Goal: Find specific page/section: Find specific page/section

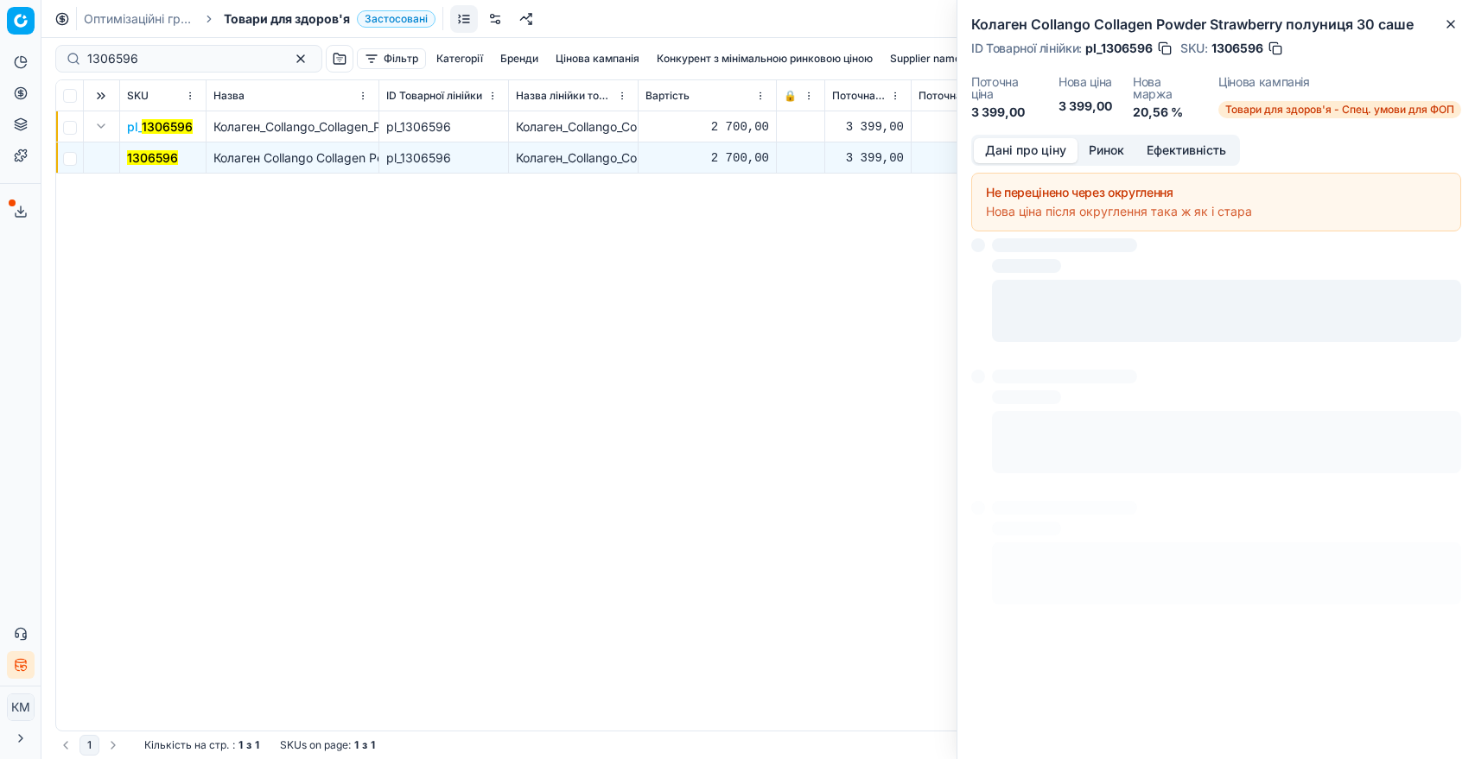
click at [1047, 141] on button "Дані про ціну" at bounding box center [1026, 150] width 104 height 25
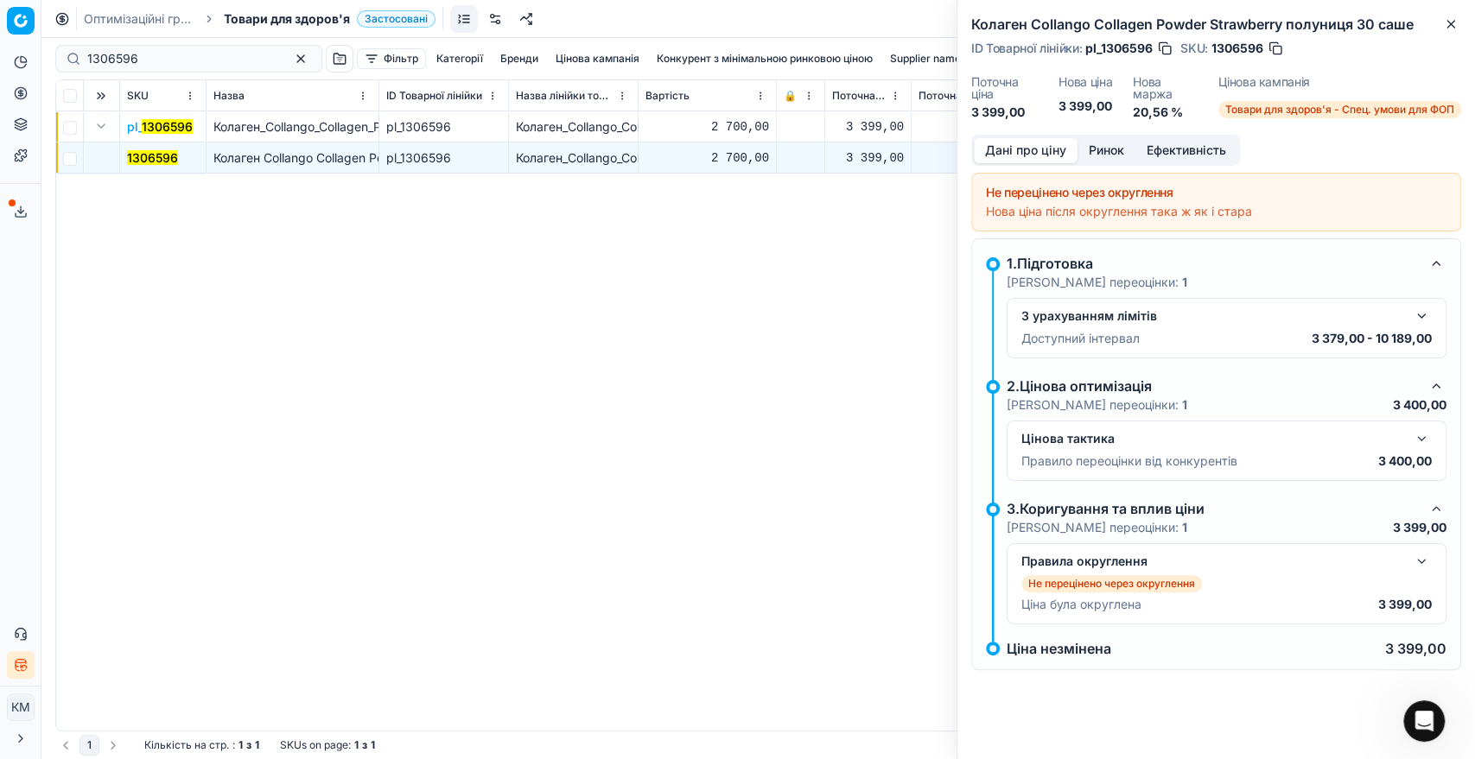
click at [1417, 569] on button "button" at bounding box center [1421, 561] width 21 height 21
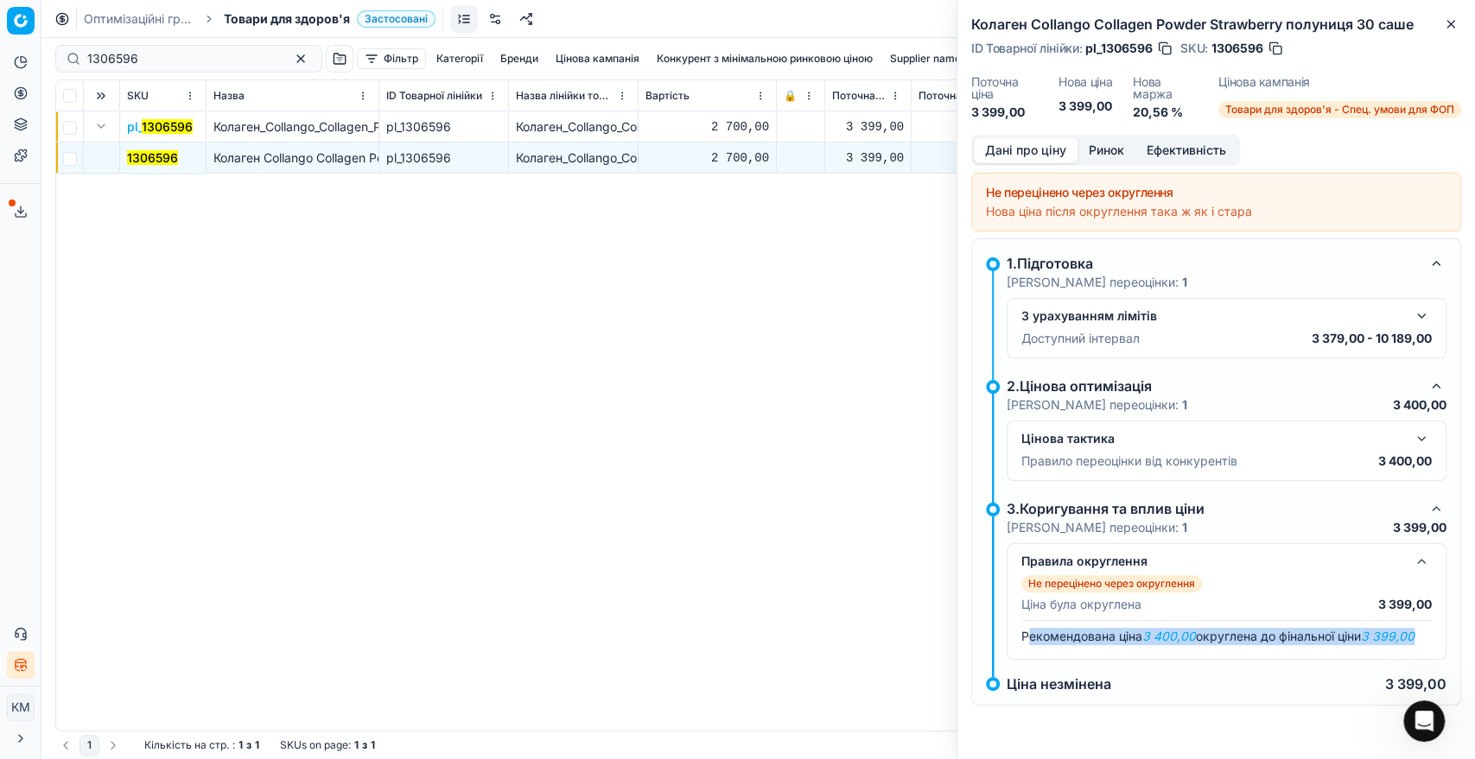
drag, startPoint x: 1024, startPoint y: 634, endPoint x: 1431, endPoint y: 634, distance: 407.8
click at [1431, 634] on div "Правила округлення Не перецінено через округлення Ціна була округлена 3 399,00 …" at bounding box center [1226, 601] width 440 height 117
copy span "екомендована ціна 3 400,00 округлена до фінальної ціни 3 399,00"
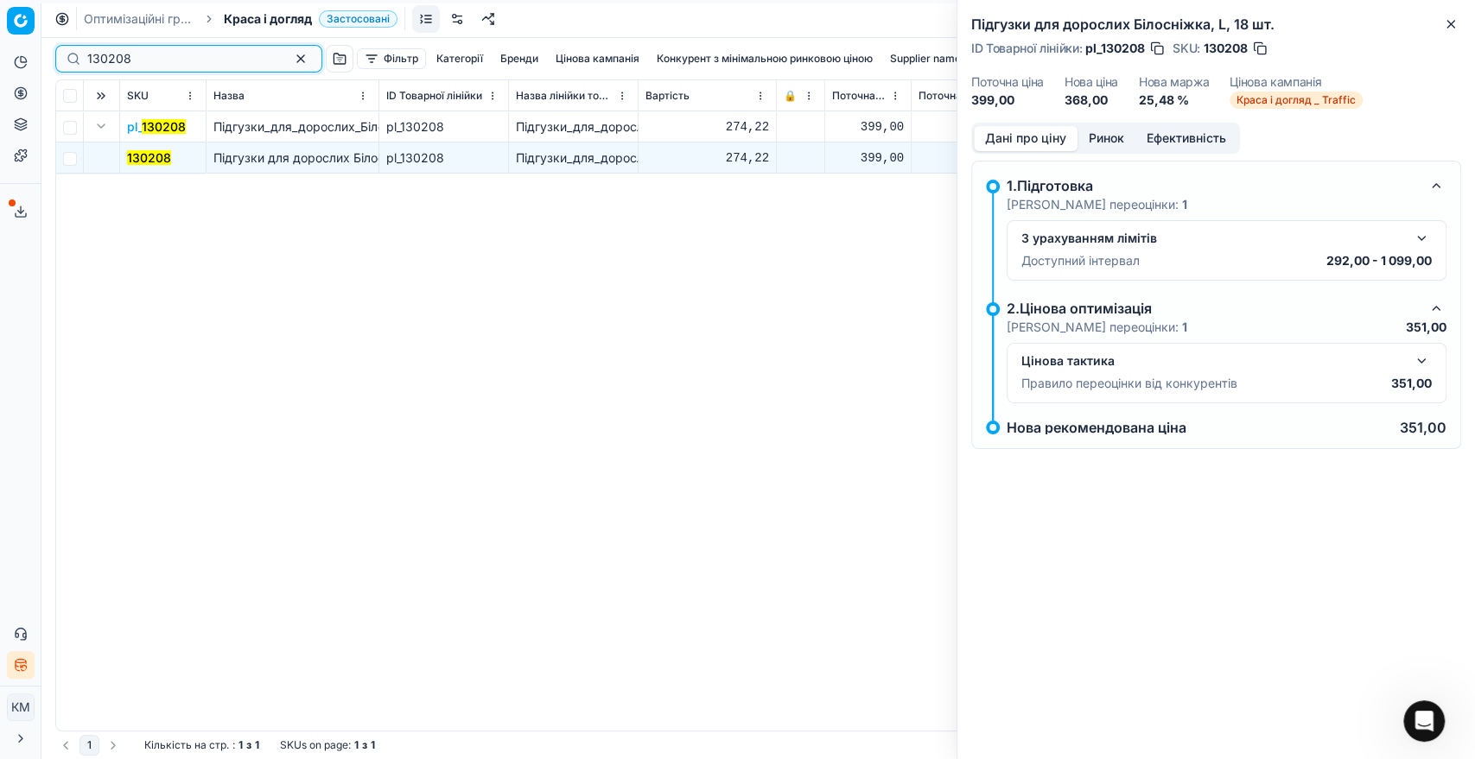
paste input "314220"
drag, startPoint x: 155, startPoint y: 51, endPoint x: 67, endPoint y: 54, distance: 87.3
click at [67, 54] on div "130208" at bounding box center [188, 59] width 267 height 28
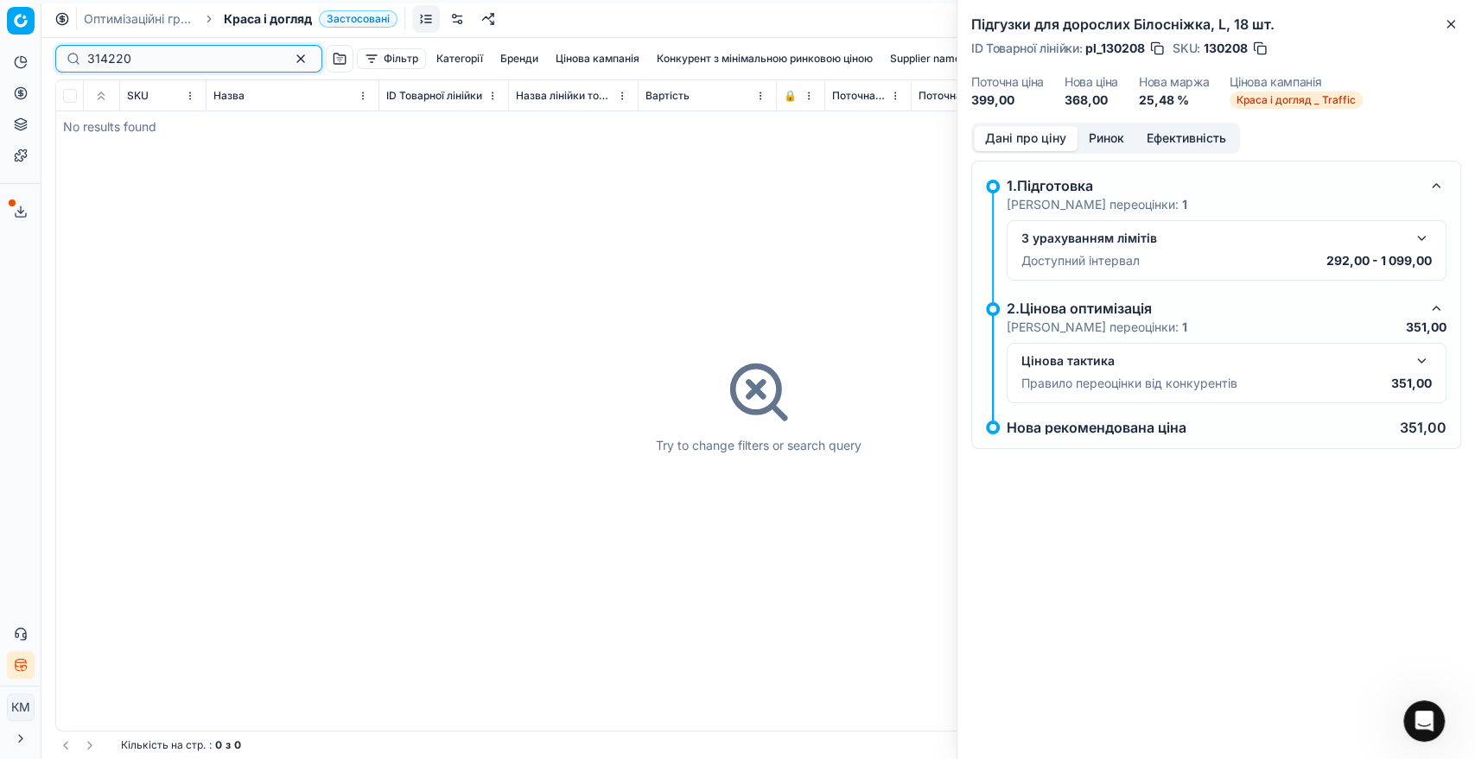
drag, startPoint x: 155, startPoint y: 53, endPoint x: 52, endPoint y: 55, distance: 102.8
click at [52, 55] on div "314220 Фільтр Категорії [PERSON_NAME] кампанія Конкурент з мінімальною ринковою…" at bounding box center [757, 398] width 1433 height 721
paste input "66555"
drag, startPoint x: 145, startPoint y: 61, endPoint x: 48, endPoint y: 54, distance: 97.9
click at [48, 54] on div "665550 Фільтр Категорії [PERSON_NAME] кампанія Конкурент з мінімальною ринковою…" at bounding box center [757, 398] width 1433 height 721
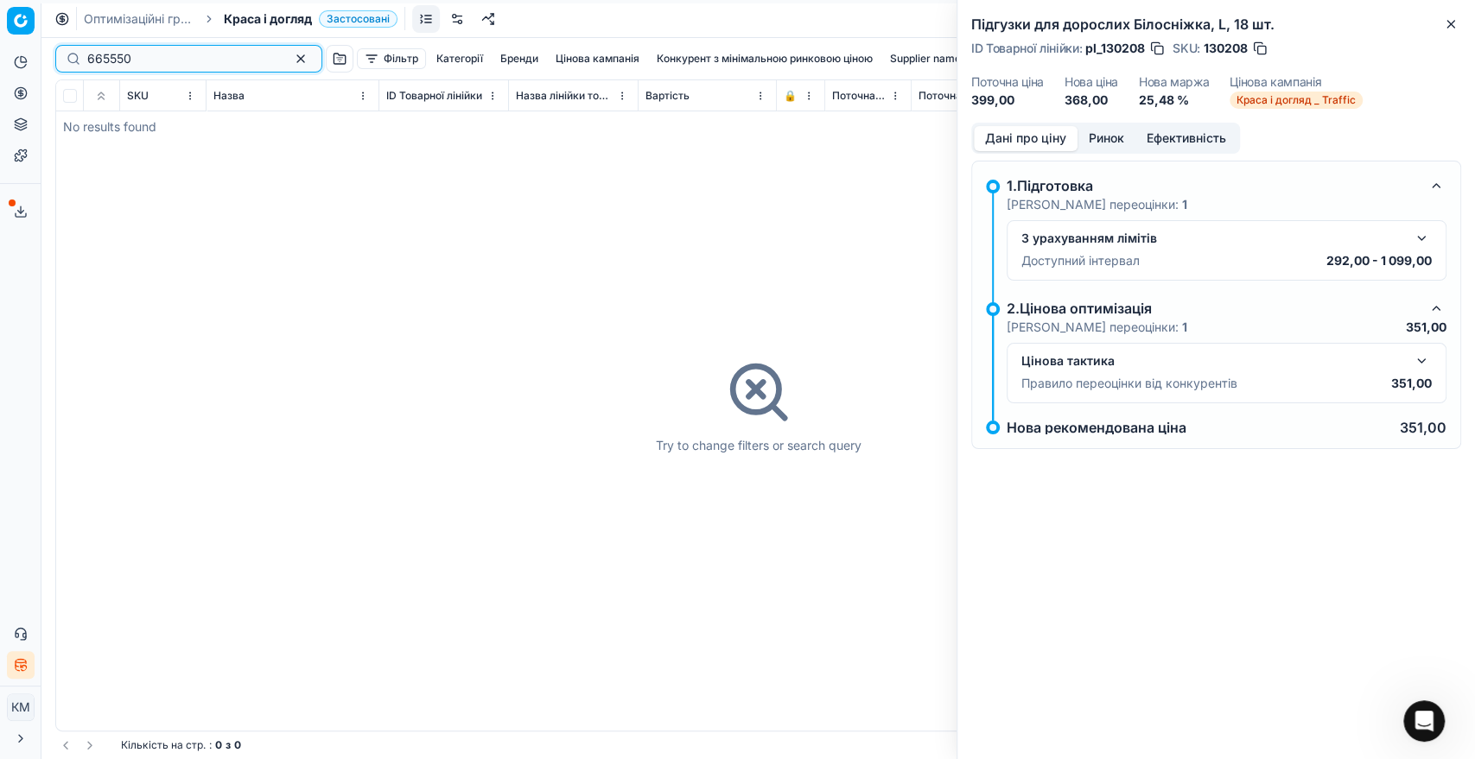
paste input "25648"
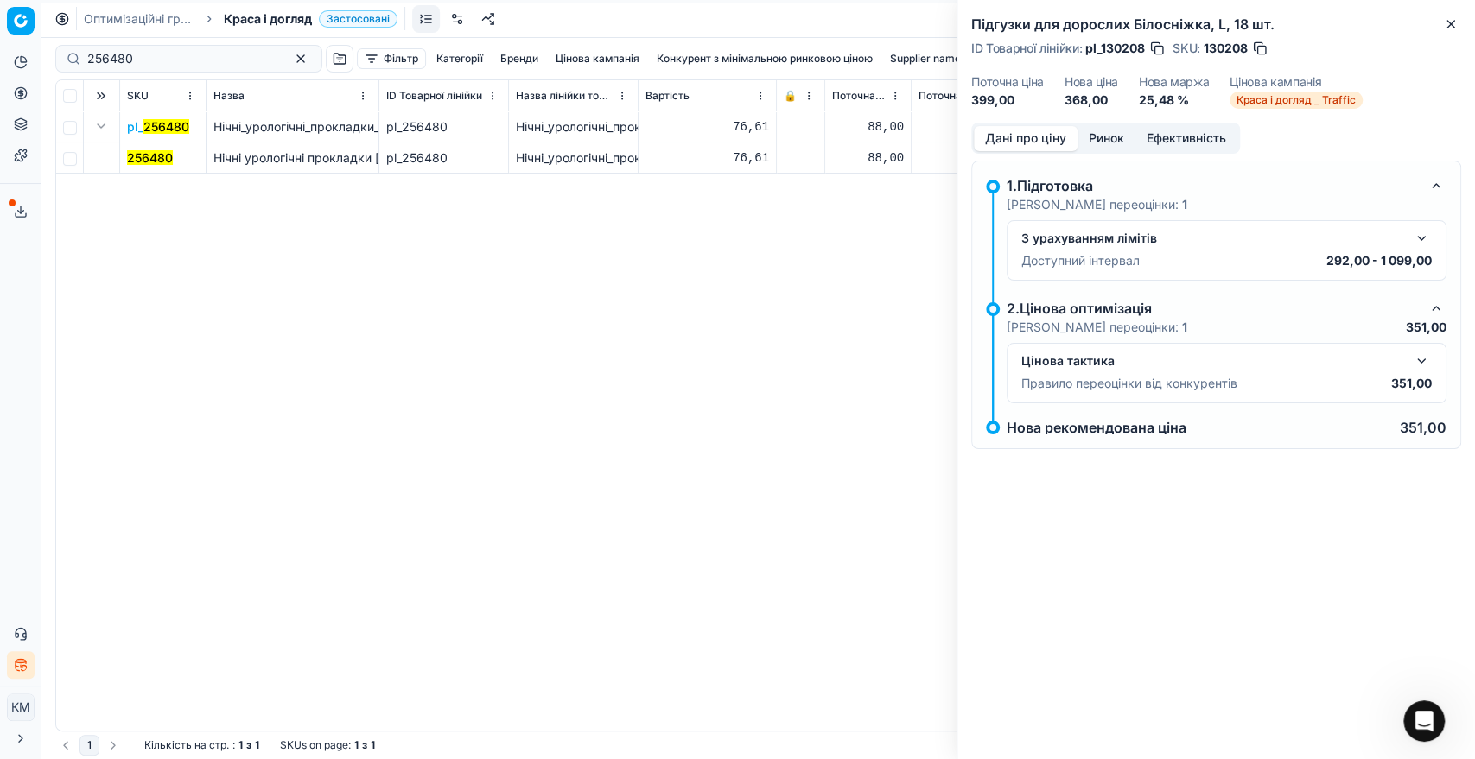
click at [150, 150] on mark "256480" at bounding box center [150, 157] width 46 height 15
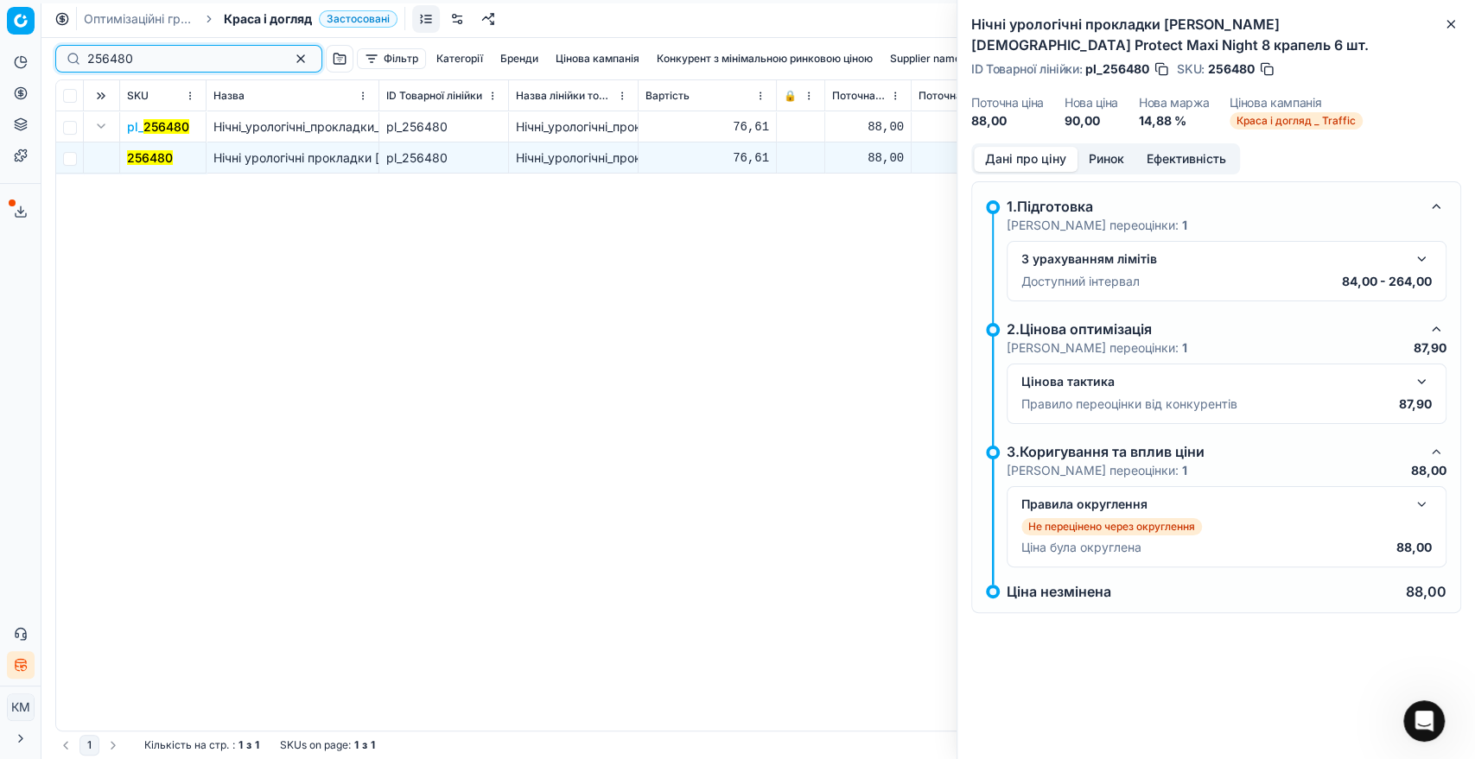
drag, startPoint x: 143, startPoint y: 54, endPoint x: 62, endPoint y: 54, distance: 81.2
click at [62, 54] on div "256480" at bounding box center [188, 59] width 267 height 28
paste input "415556"
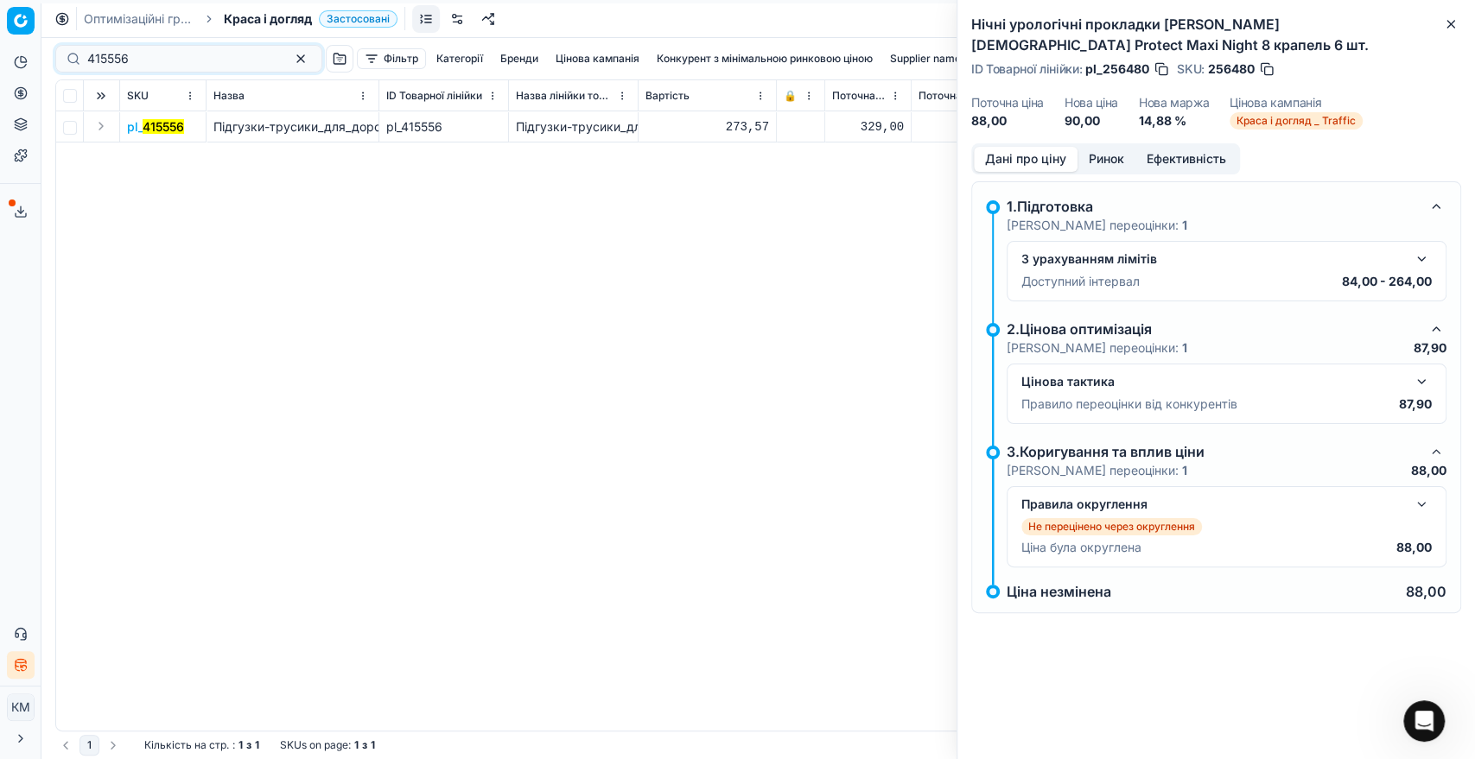
click at [99, 121] on button "Expand" at bounding box center [101, 126] width 21 height 21
click at [139, 162] on mark "415556" at bounding box center [147, 157] width 41 height 15
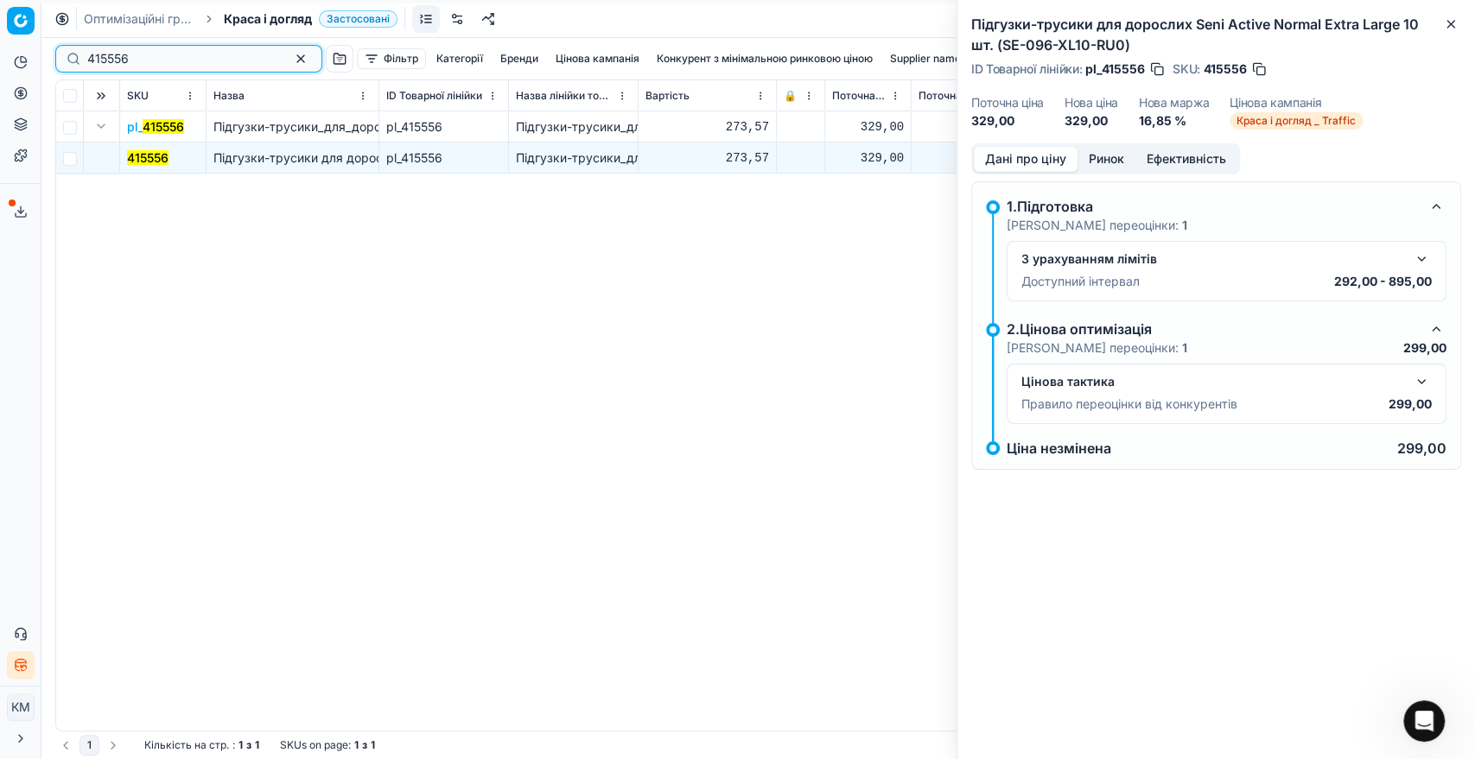
drag, startPoint x: 124, startPoint y: 60, endPoint x: 62, endPoint y: 58, distance: 62.2
click at [62, 58] on div "415556" at bounding box center [188, 59] width 267 height 28
paste input "214118"
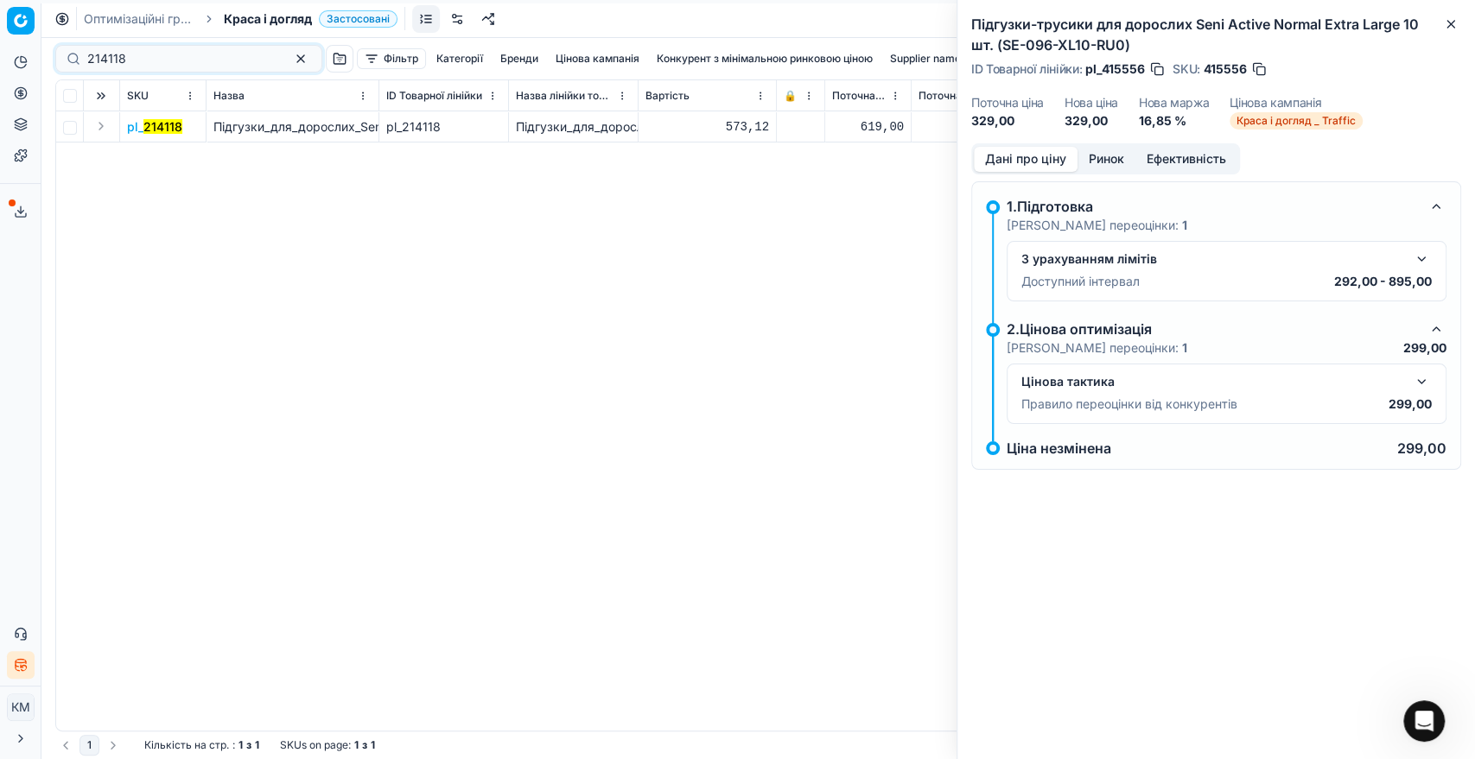
click at [98, 133] on button "Expand" at bounding box center [101, 126] width 21 height 21
click at [137, 156] on mark "214118" at bounding box center [146, 157] width 39 height 15
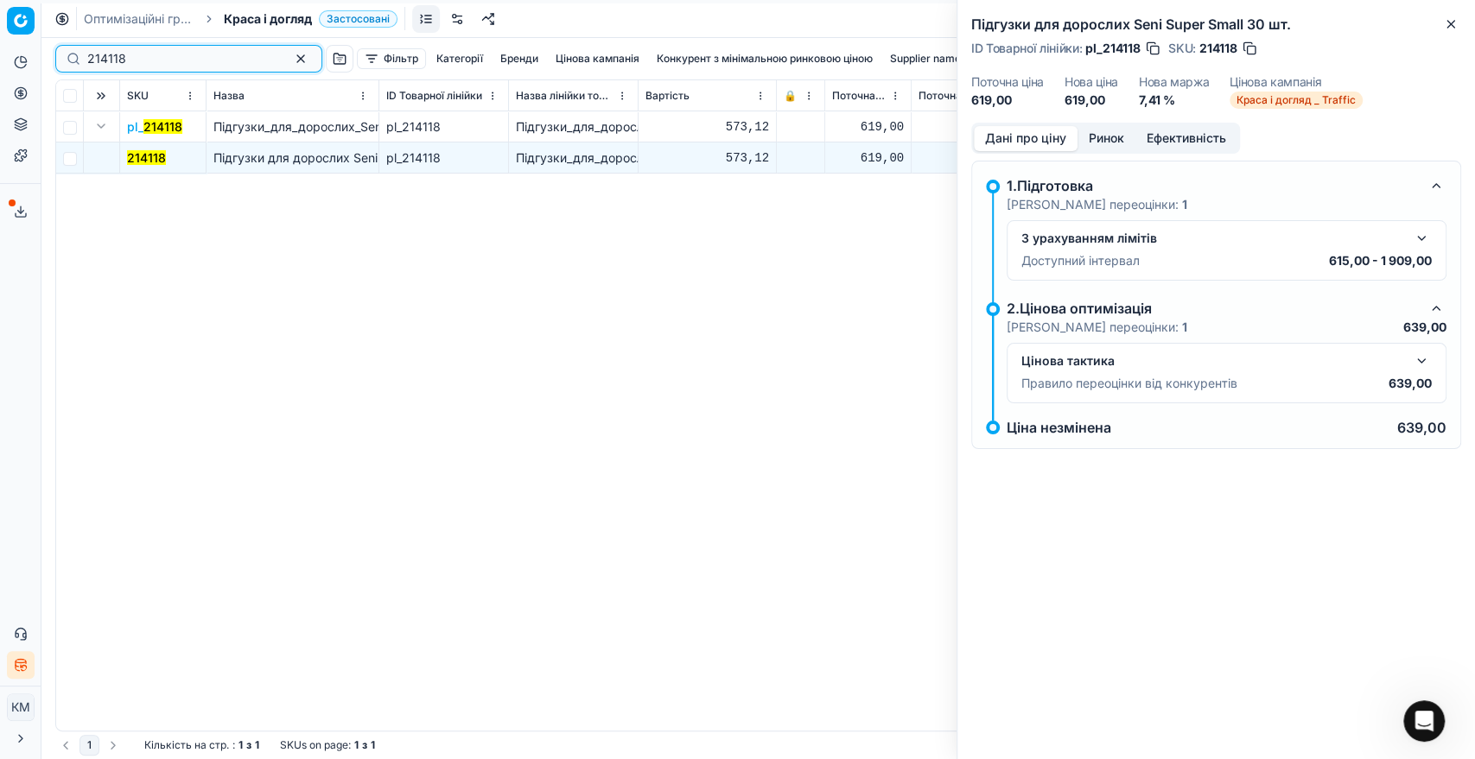
drag, startPoint x: 157, startPoint y: 53, endPoint x: 81, endPoint y: 53, distance: 76.0
click at [81, 53] on div "214118" at bounding box center [188, 59] width 267 height 28
paste input "695200"
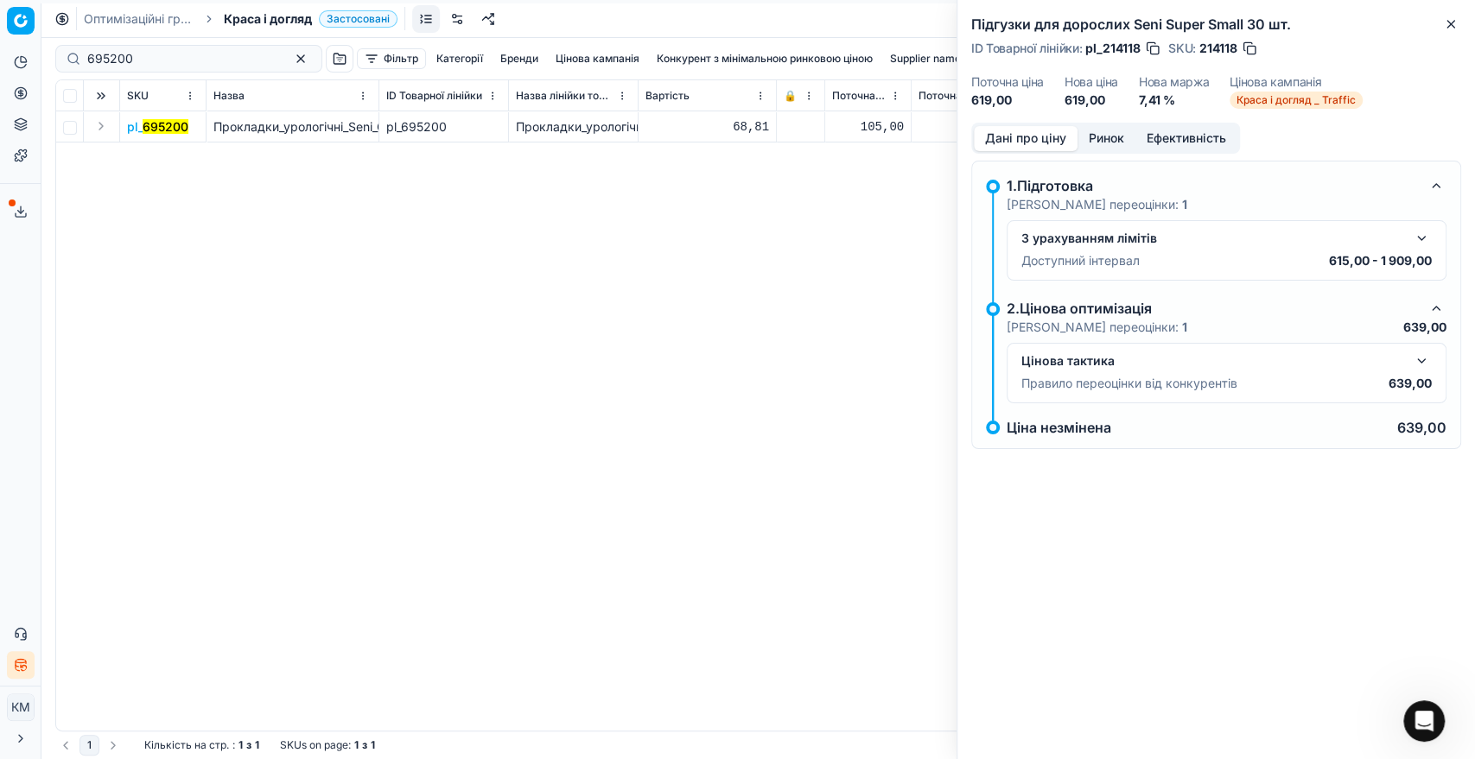
click at [104, 124] on button "Expand" at bounding box center [101, 126] width 21 height 21
click at [145, 159] on mark "695200" at bounding box center [150, 157] width 46 height 15
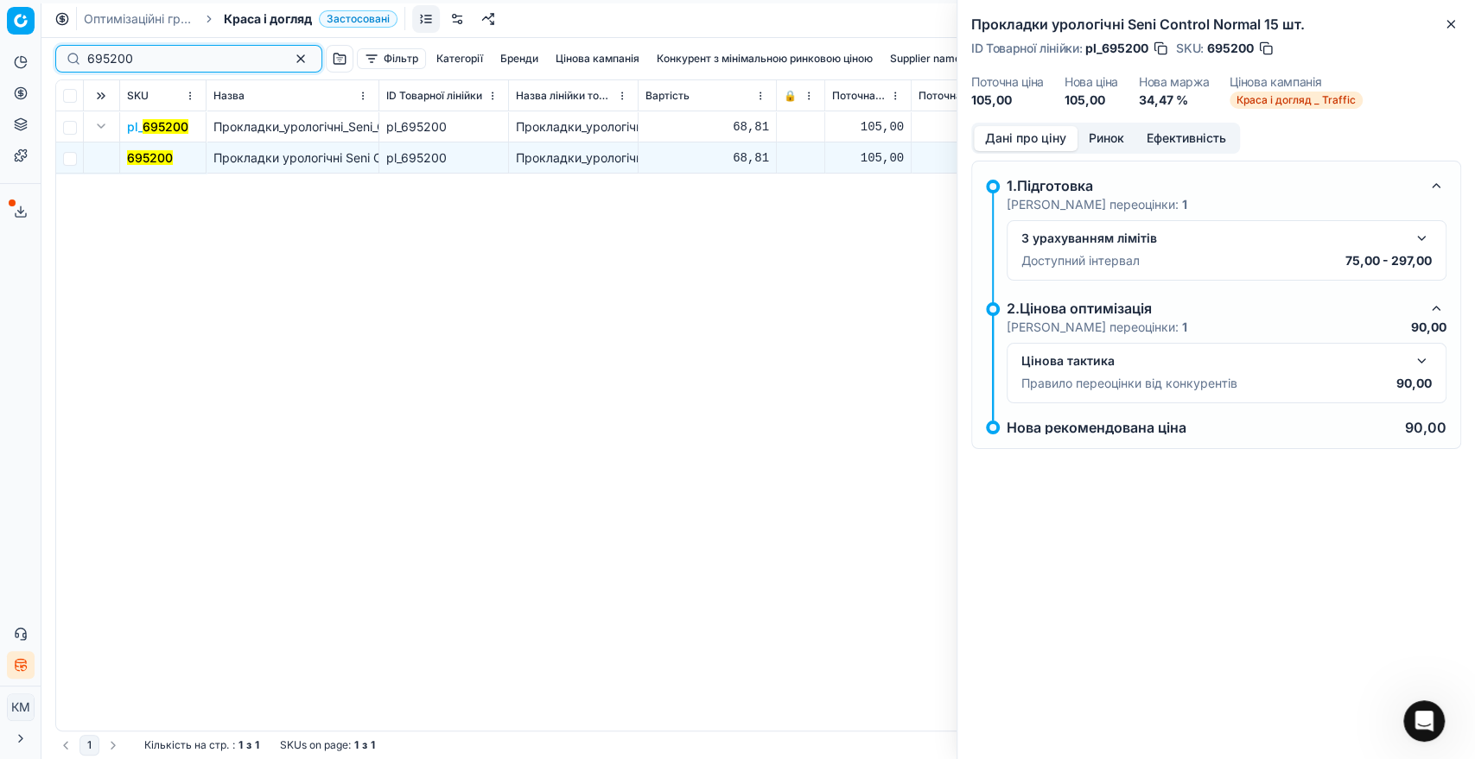
drag, startPoint x: 149, startPoint y: 54, endPoint x: 68, endPoint y: 59, distance: 81.4
click at [68, 59] on div "695200" at bounding box center [188, 59] width 267 height 28
paste input "58876"
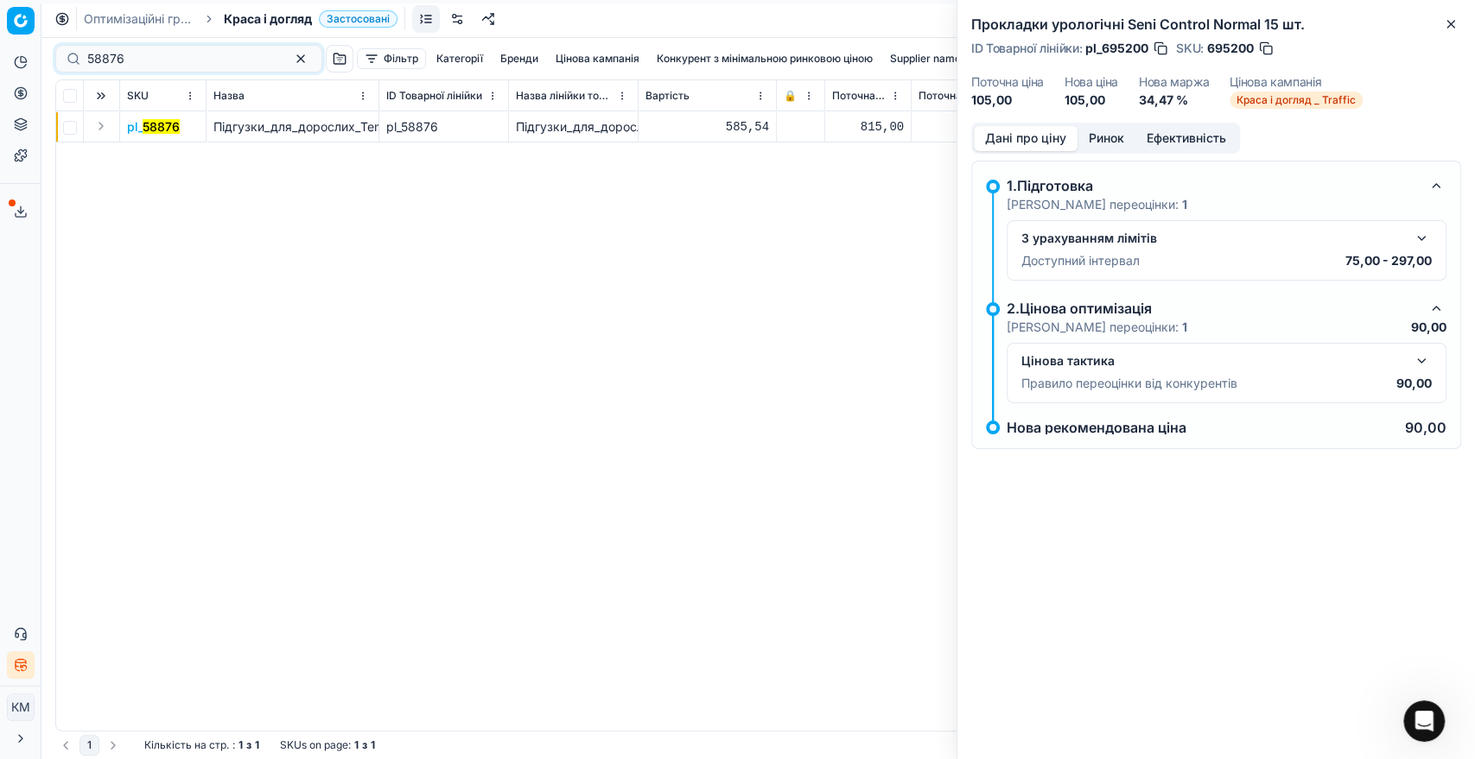
click at [109, 129] on button "Expand" at bounding box center [101, 126] width 21 height 21
click at [142, 154] on mark "58876" at bounding box center [145, 157] width 37 height 15
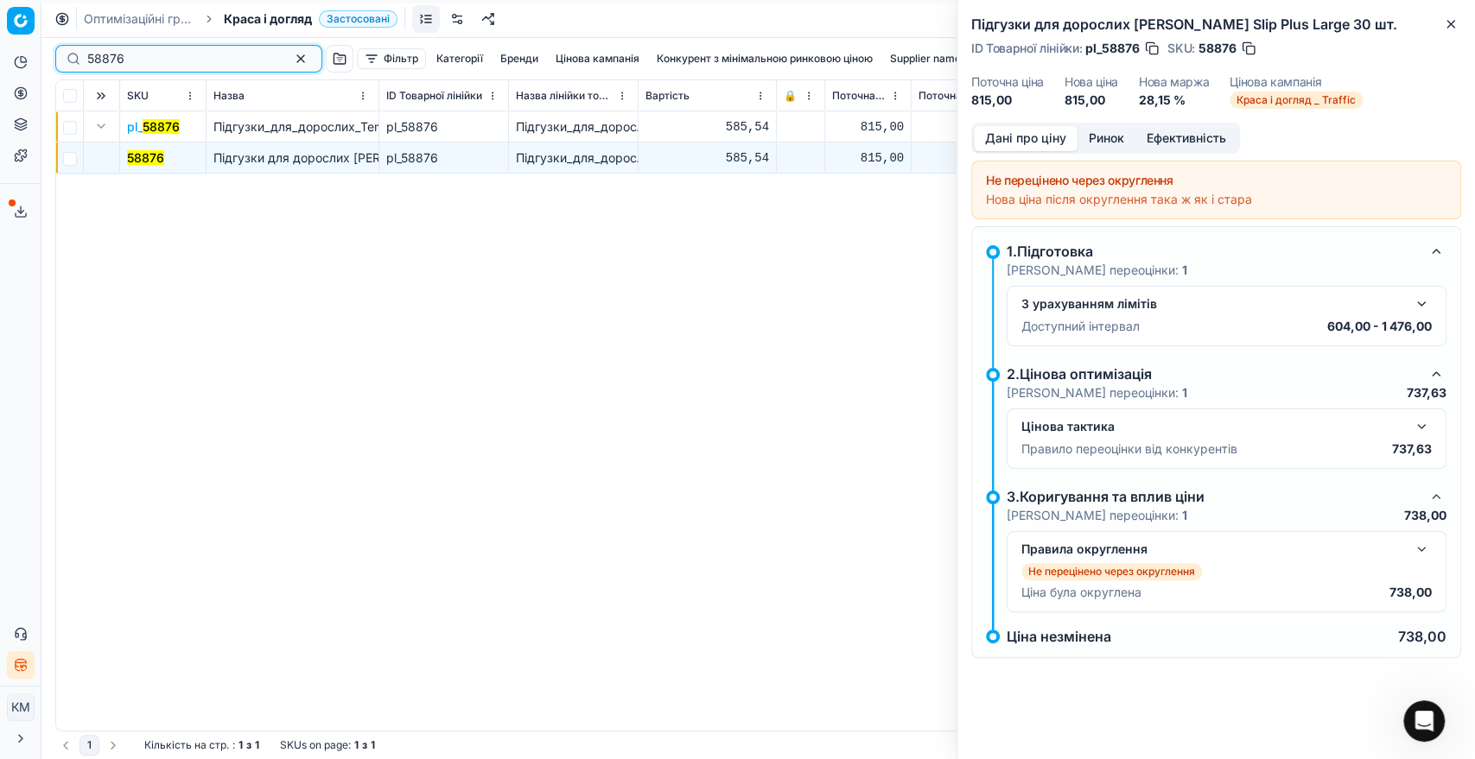
drag, startPoint x: 62, startPoint y: 52, endPoint x: 45, endPoint y: 50, distance: 17.4
click at [48, 51] on div "58876 Фільтр Категорії [PERSON_NAME] кампанія Конкурент з мінімальною ринковою …" at bounding box center [757, 398] width 1433 height 721
paste input "196097"
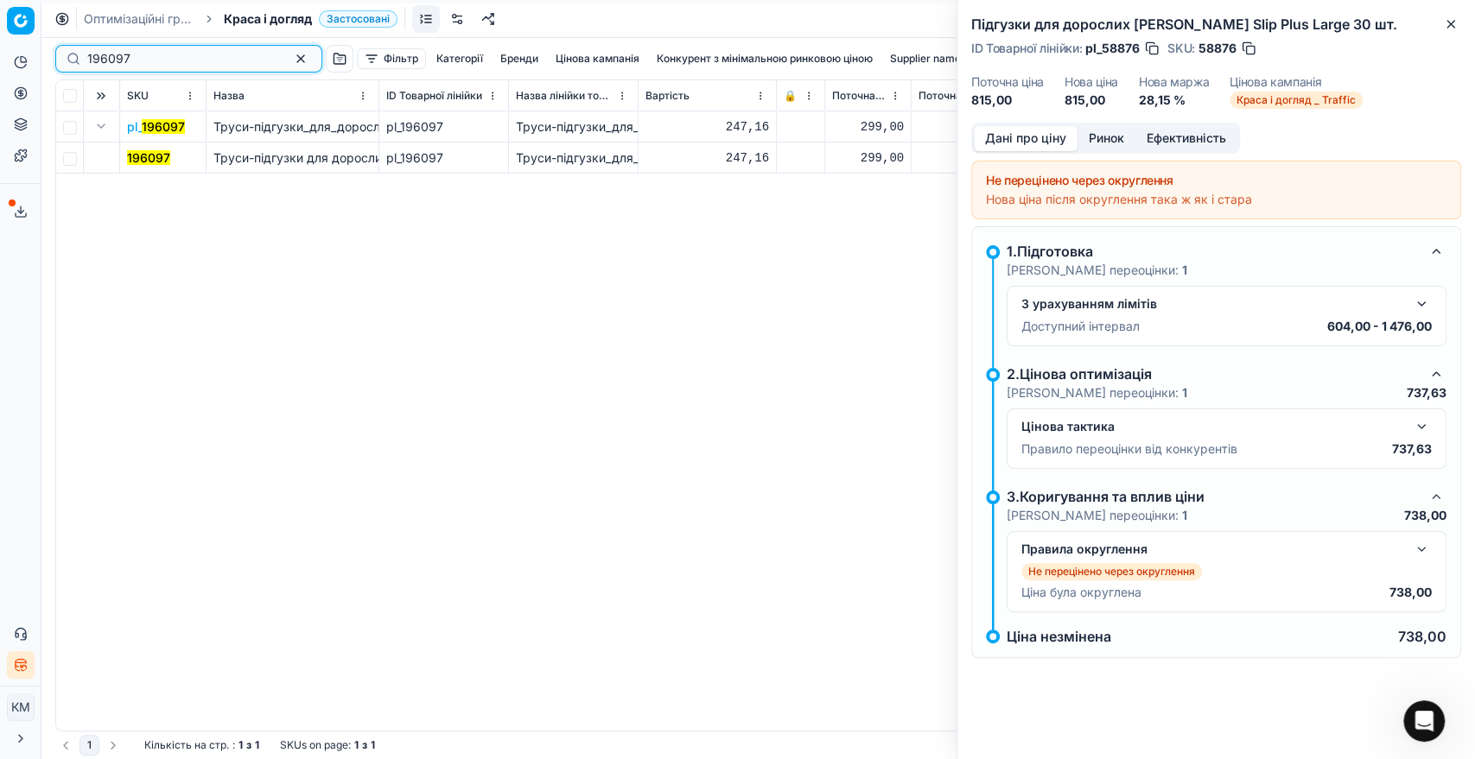
type input "196097"
click at [145, 159] on mark "196097" at bounding box center [148, 157] width 43 height 15
